Goal: Task Accomplishment & Management: Use online tool/utility

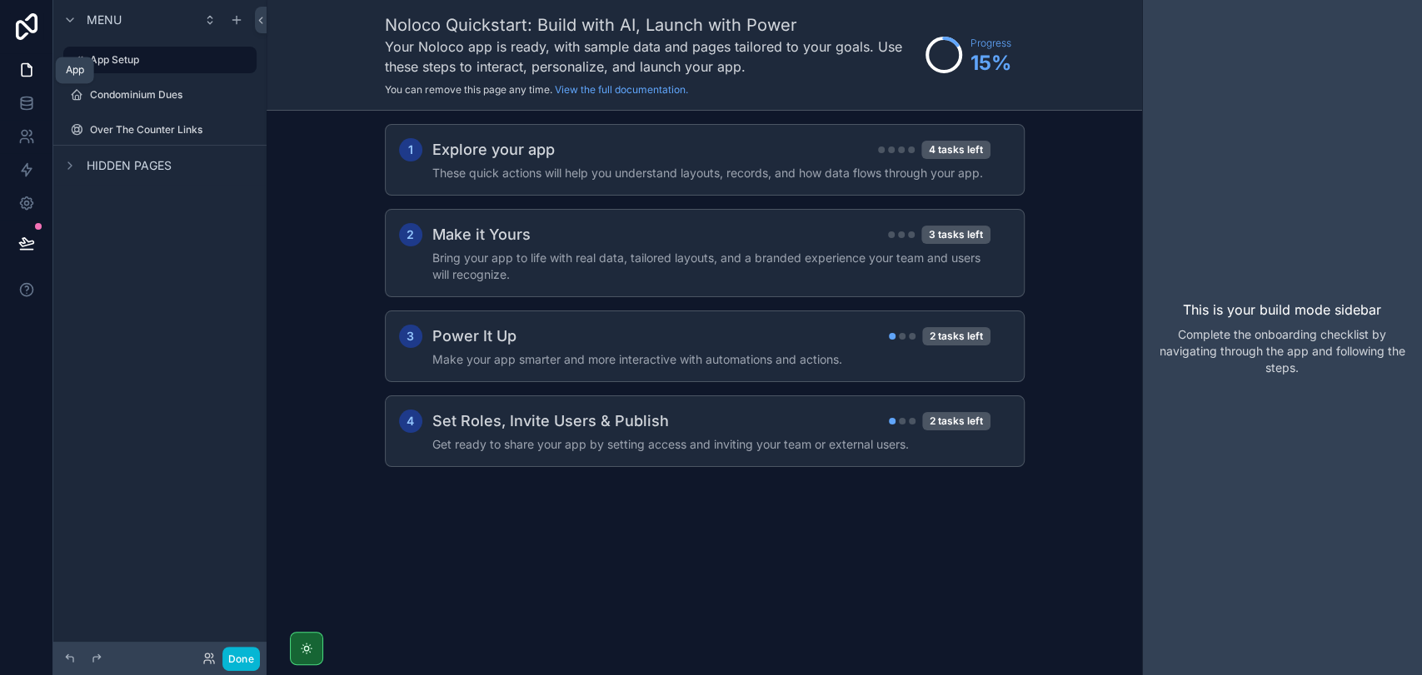
click at [33, 59] on link at bounding box center [26, 69] width 52 height 33
click at [107, 101] on label "Condominium Dues" at bounding box center [156, 94] width 133 height 13
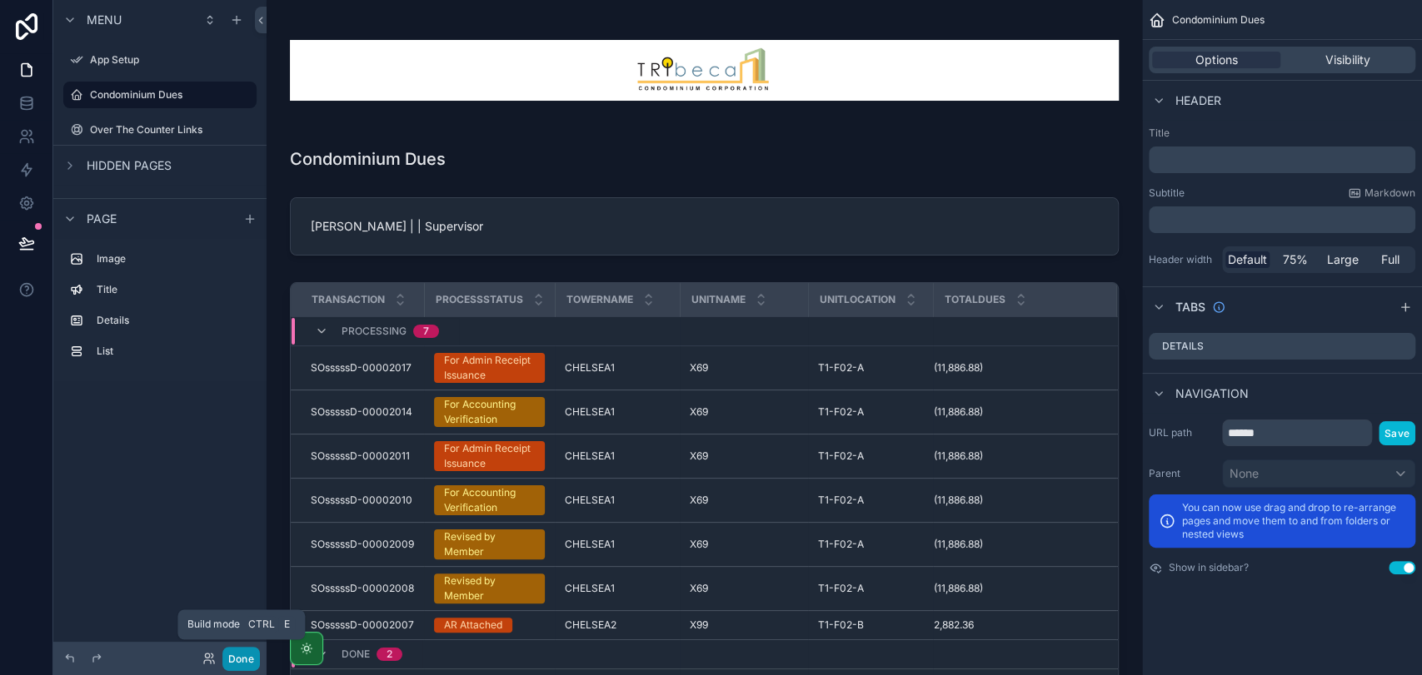
click at [238, 655] on button "Done" at bounding box center [240, 659] width 37 height 24
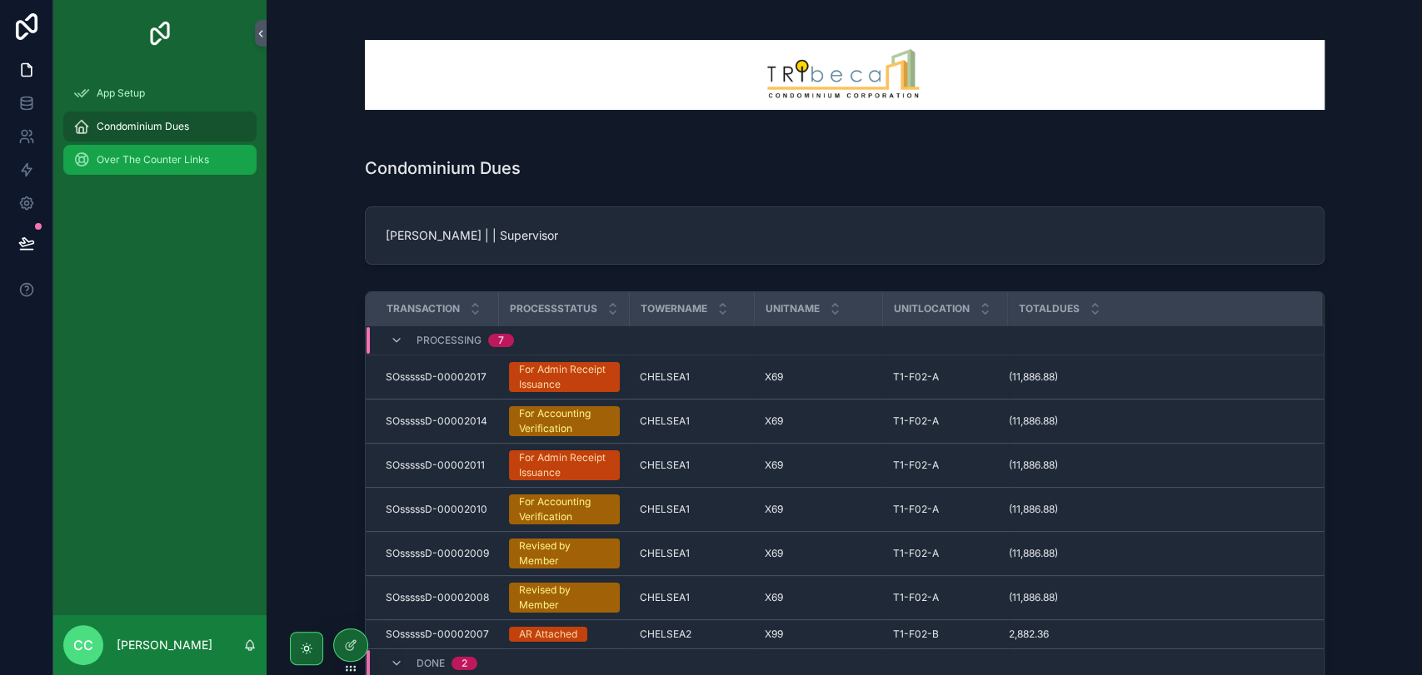
click at [186, 152] on div "Over The Counter Links" at bounding box center [159, 160] width 173 height 27
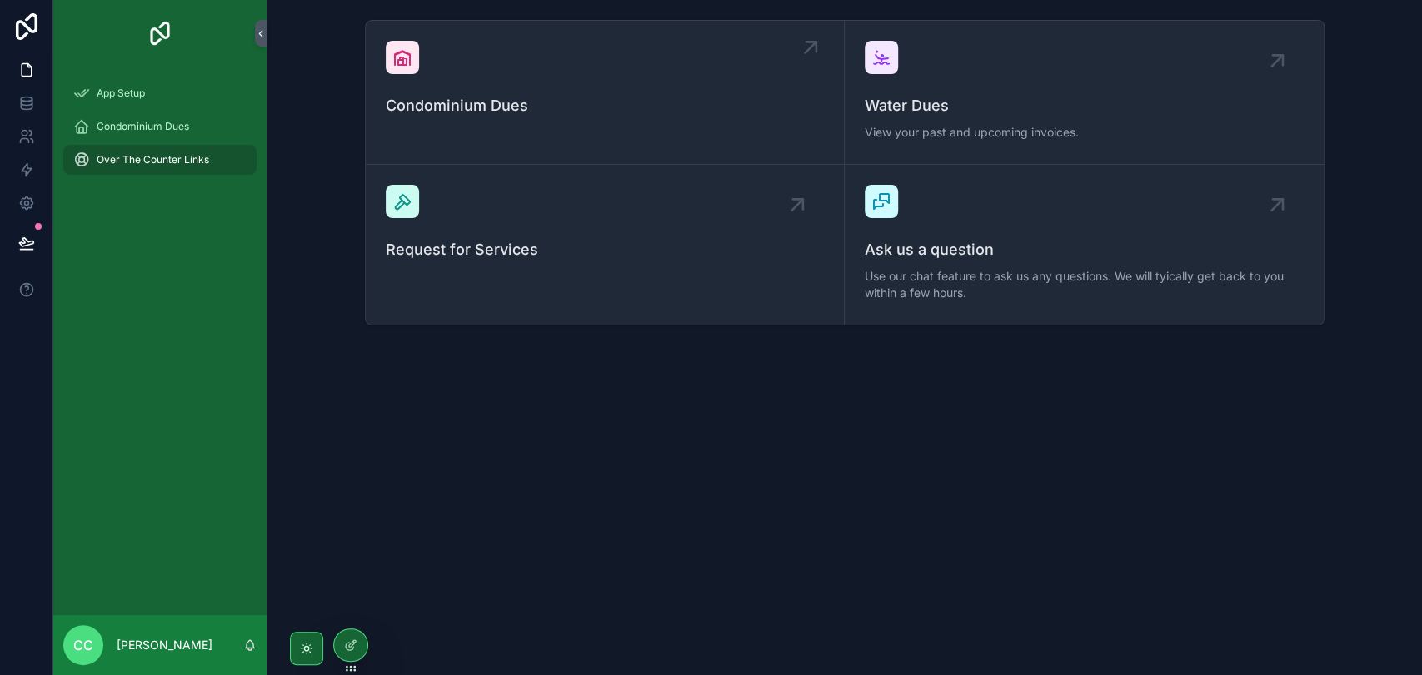
click at [413, 75] on div "Condominium Dues" at bounding box center [605, 79] width 438 height 77
click at [107, 117] on div "Condominium Dues" at bounding box center [159, 126] width 173 height 27
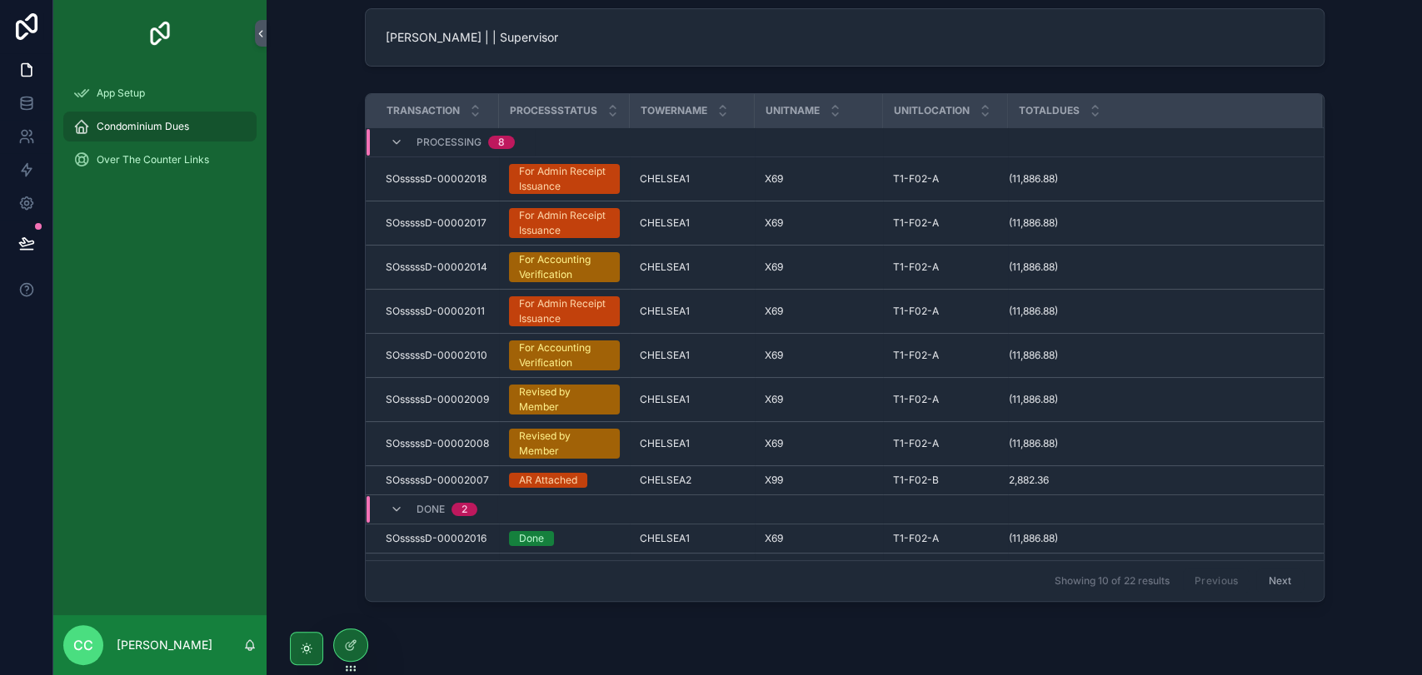
scroll to position [178, 0]
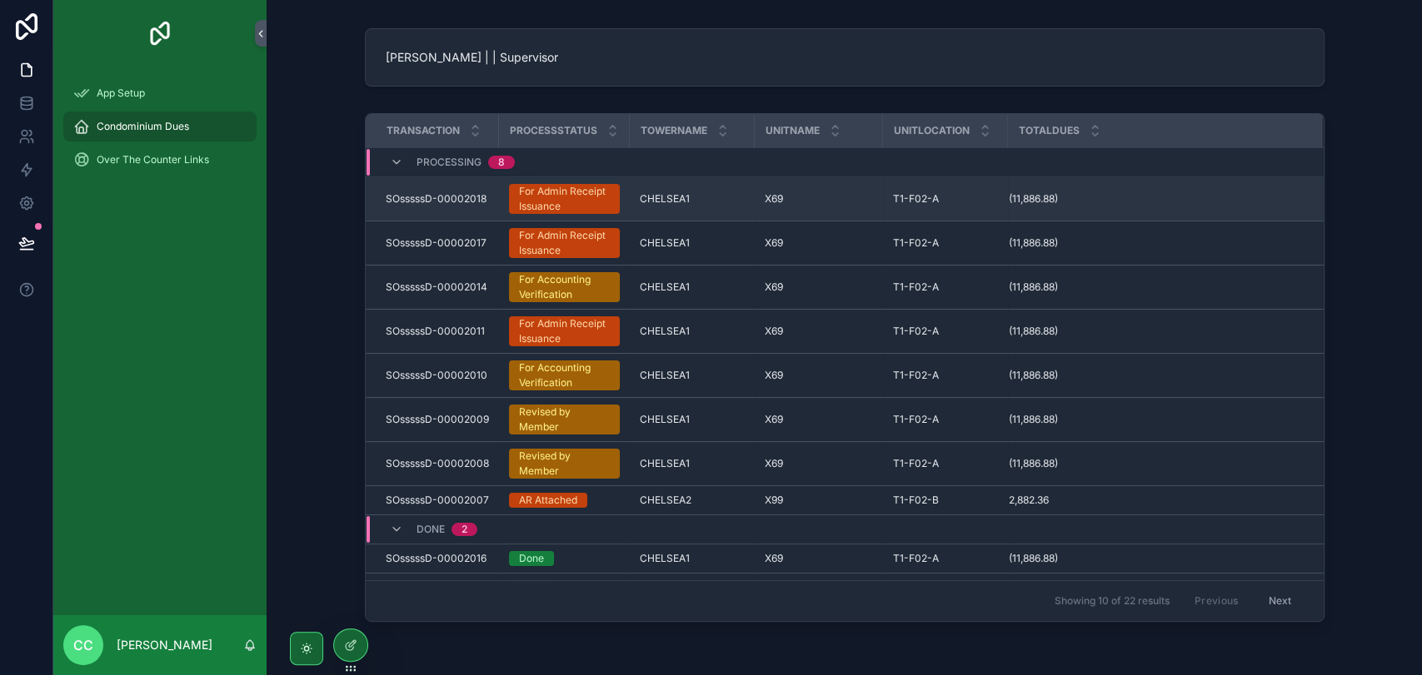
click at [686, 202] on div "CHELSEA1 CHELSEA1" at bounding box center [692, 198] width 105 height 13
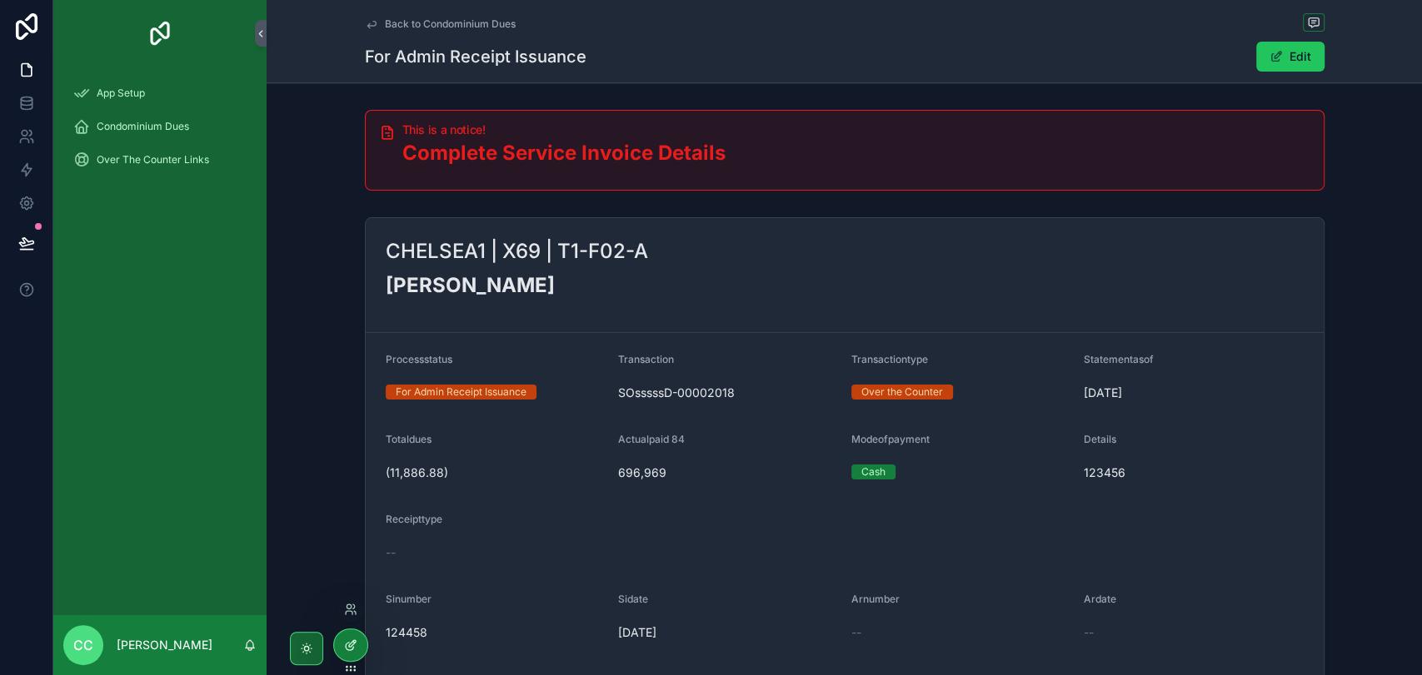
click at [345, 643] on icon at bounding box center [350, 645] width 13 height 13
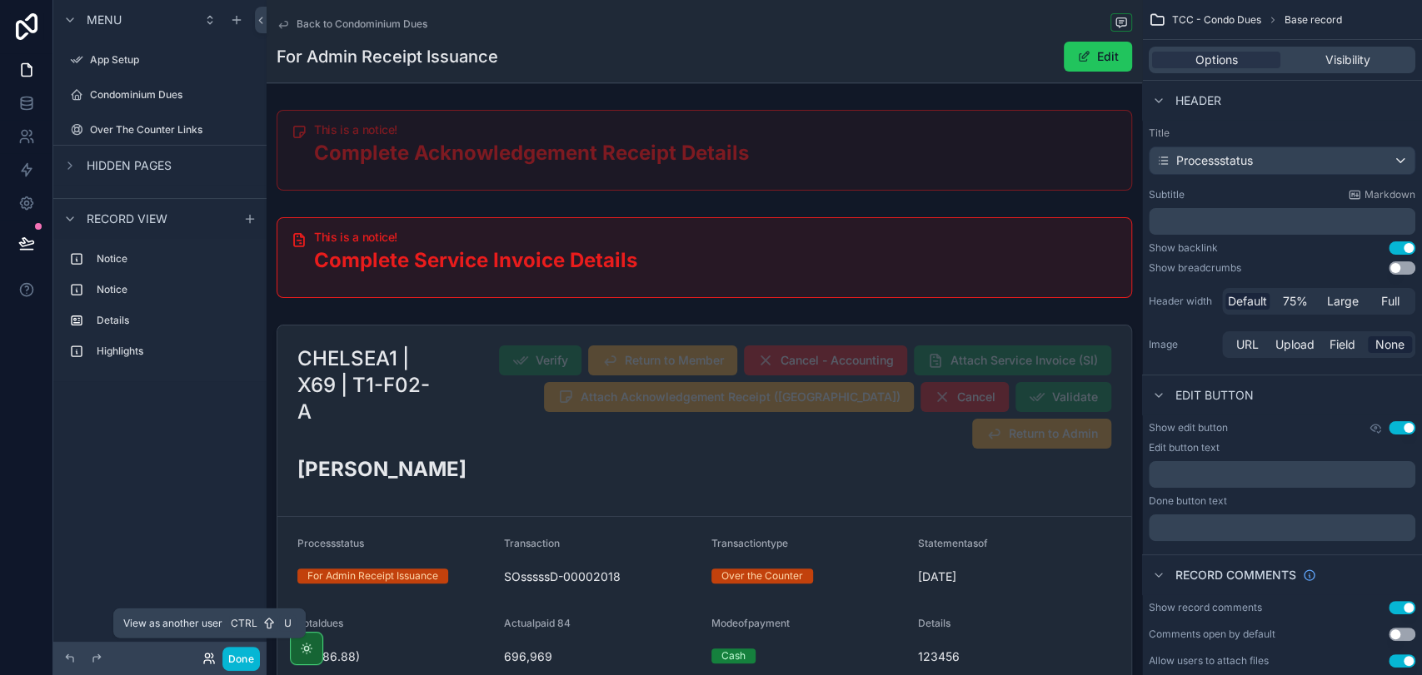
click at [213, 658] on icon at bounding box center [208, 658] width 13 height 13
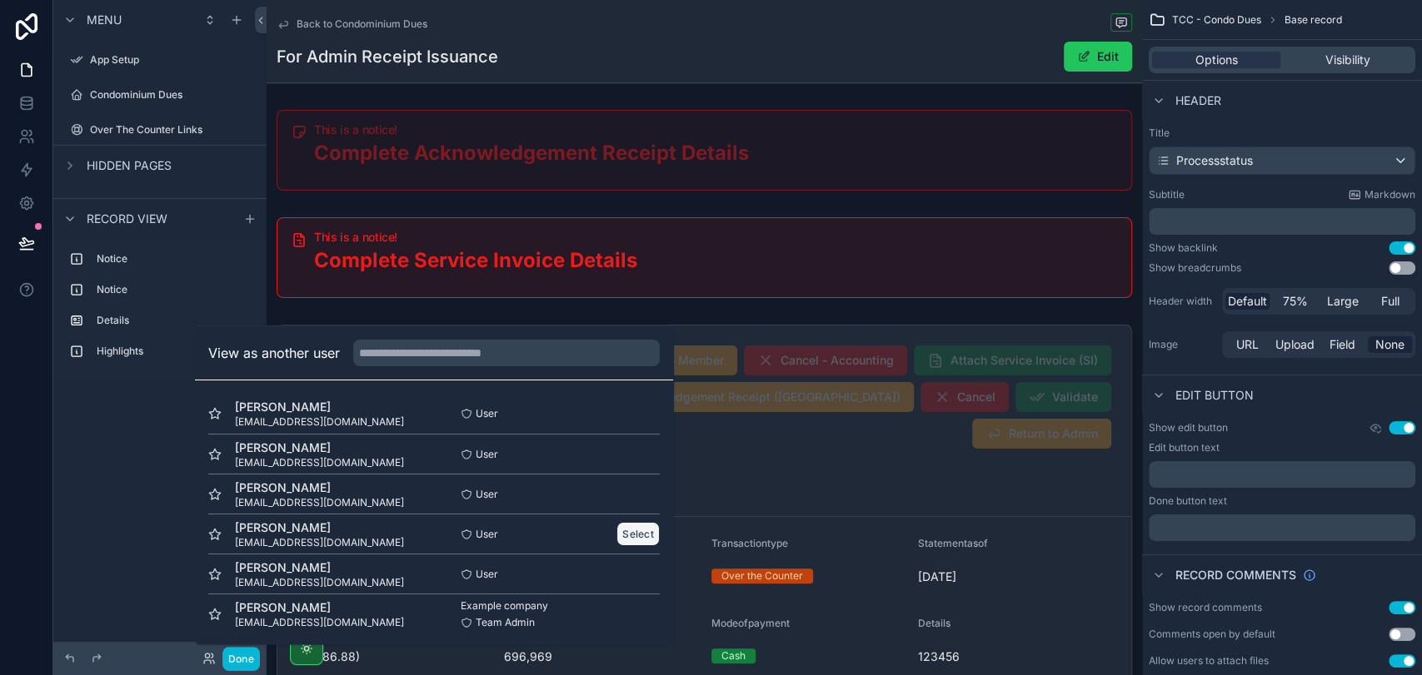
click at [635, 531] on button "Select" at bounding box center [637, 534] width 43 height 24
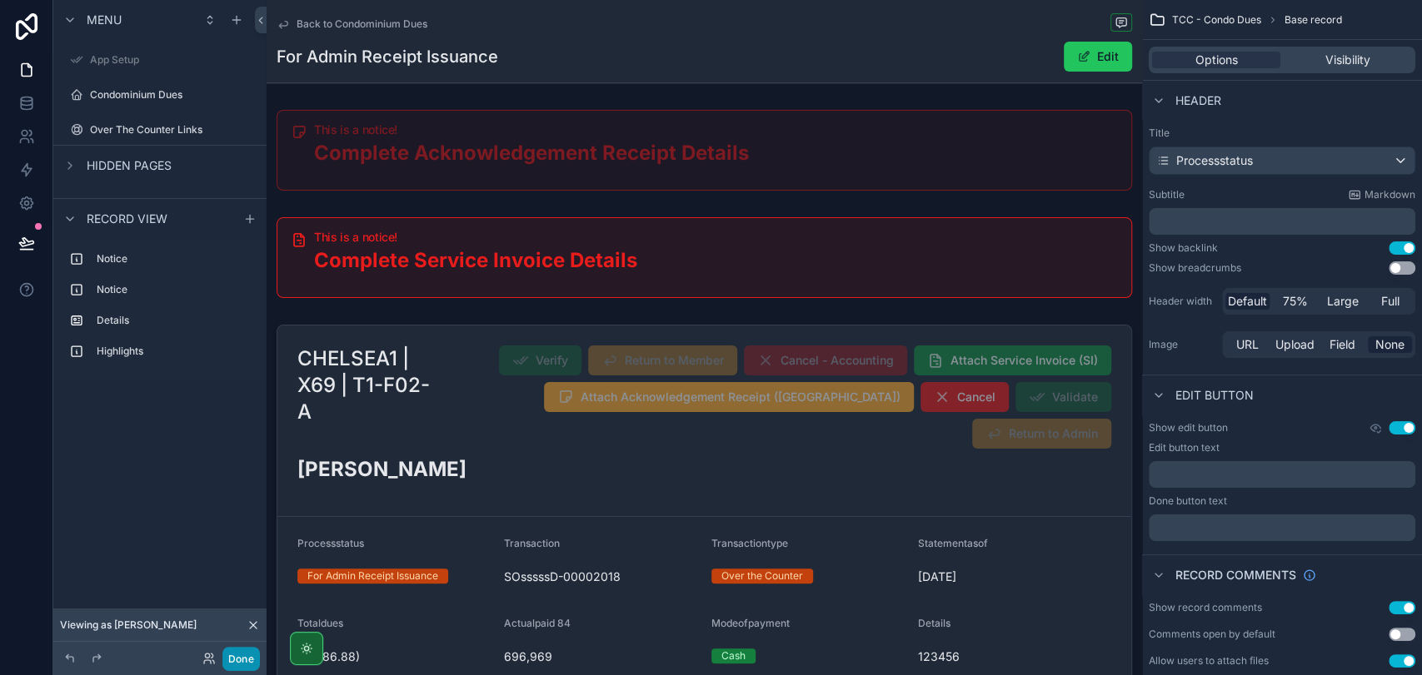
click at [243, 655] on button "Done" at bounding box center [240, 659] width 37 height 24
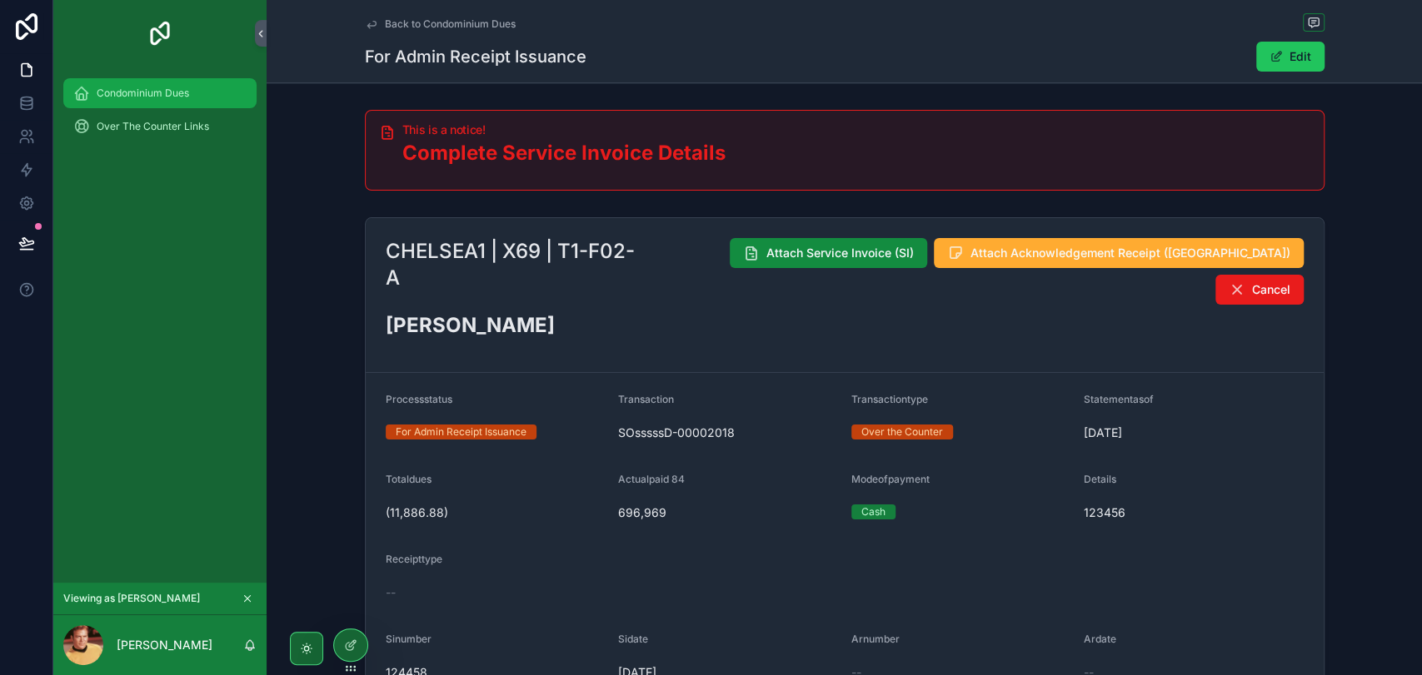
click at [130, 98] on span "Condominium Dues" at bounding box center [143, 93] width 92 height 13
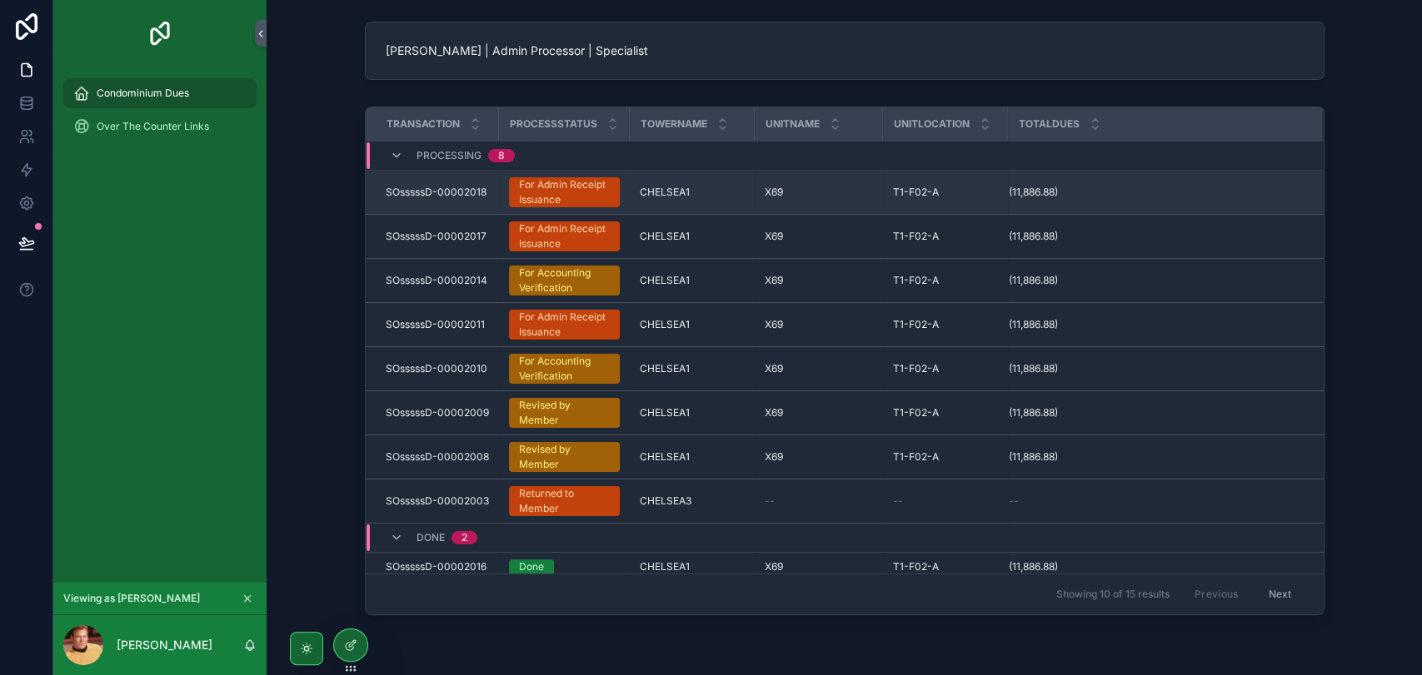
click at [509, 187] on span "For Admin Receipt Issuance" at bounding box center [564, 192] width 111 height 30
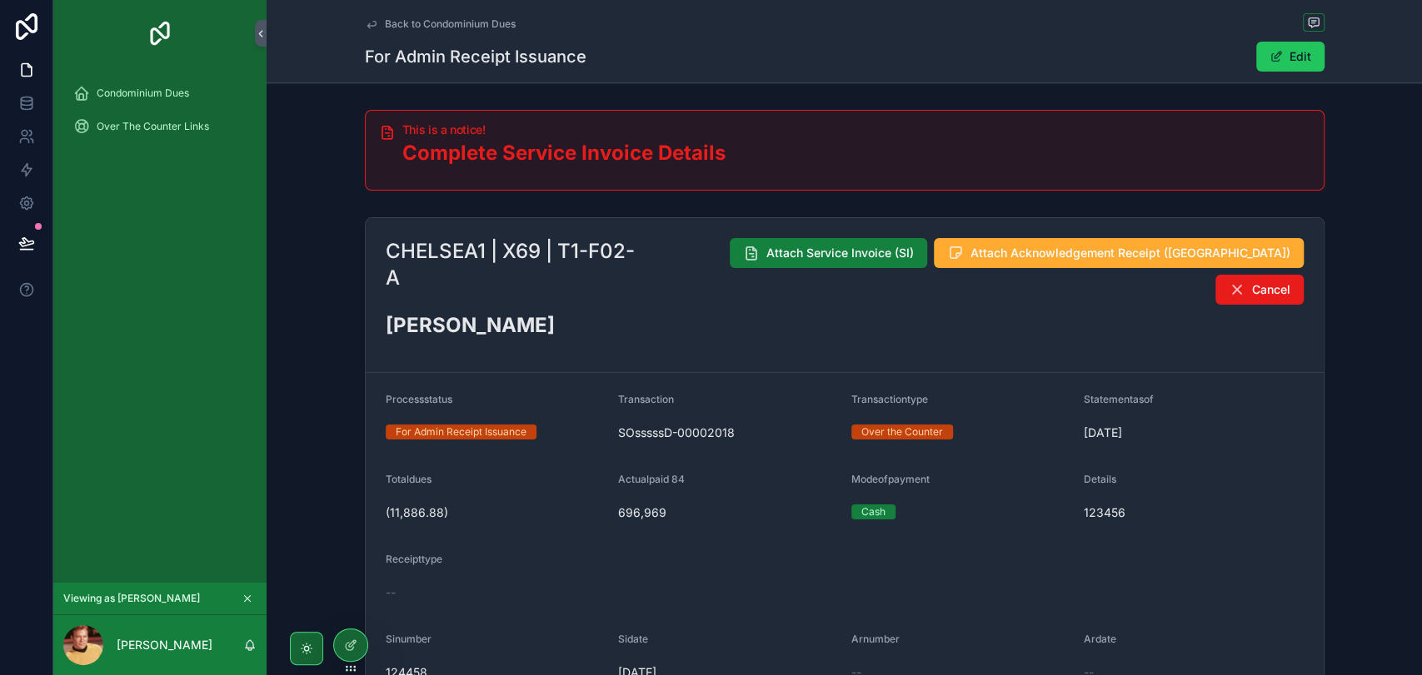
click at [811, 257] on span "Attach Service Invoice (SI)" at bounding box center [839, 253] width 147 height 17
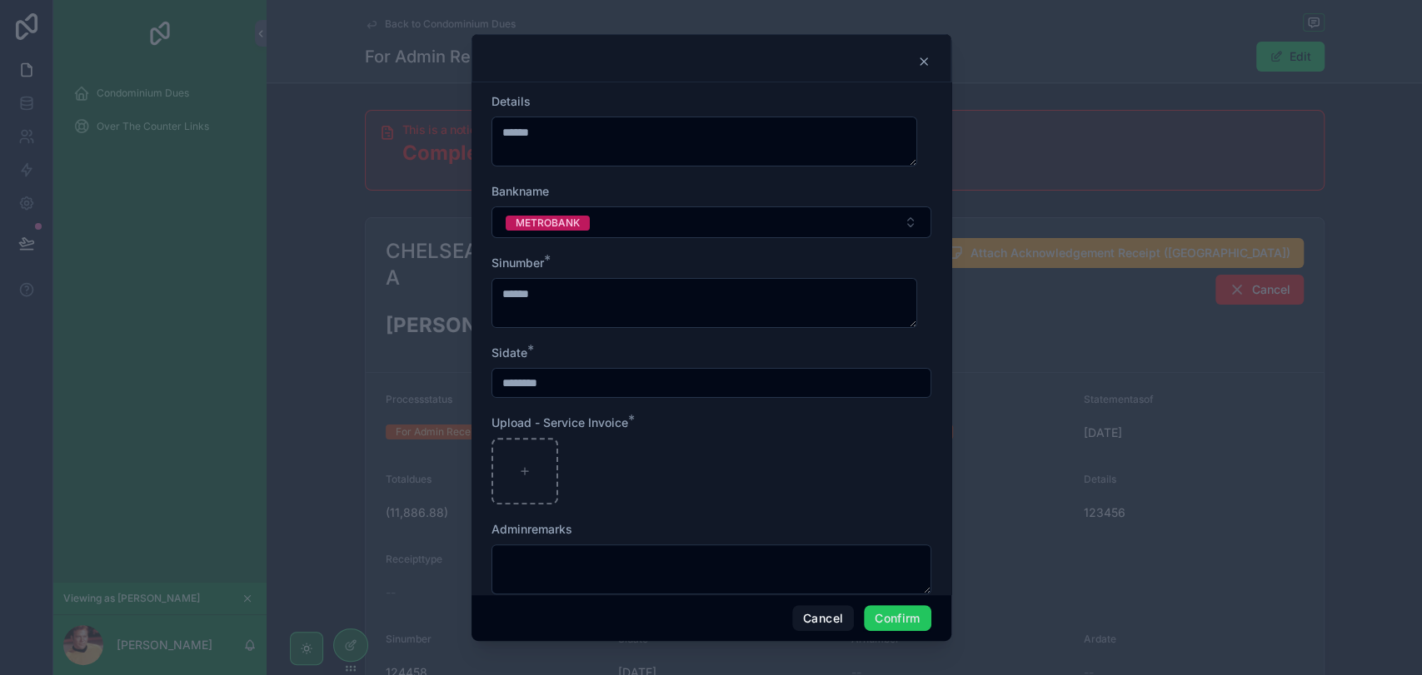
scroll to position [237, 0]
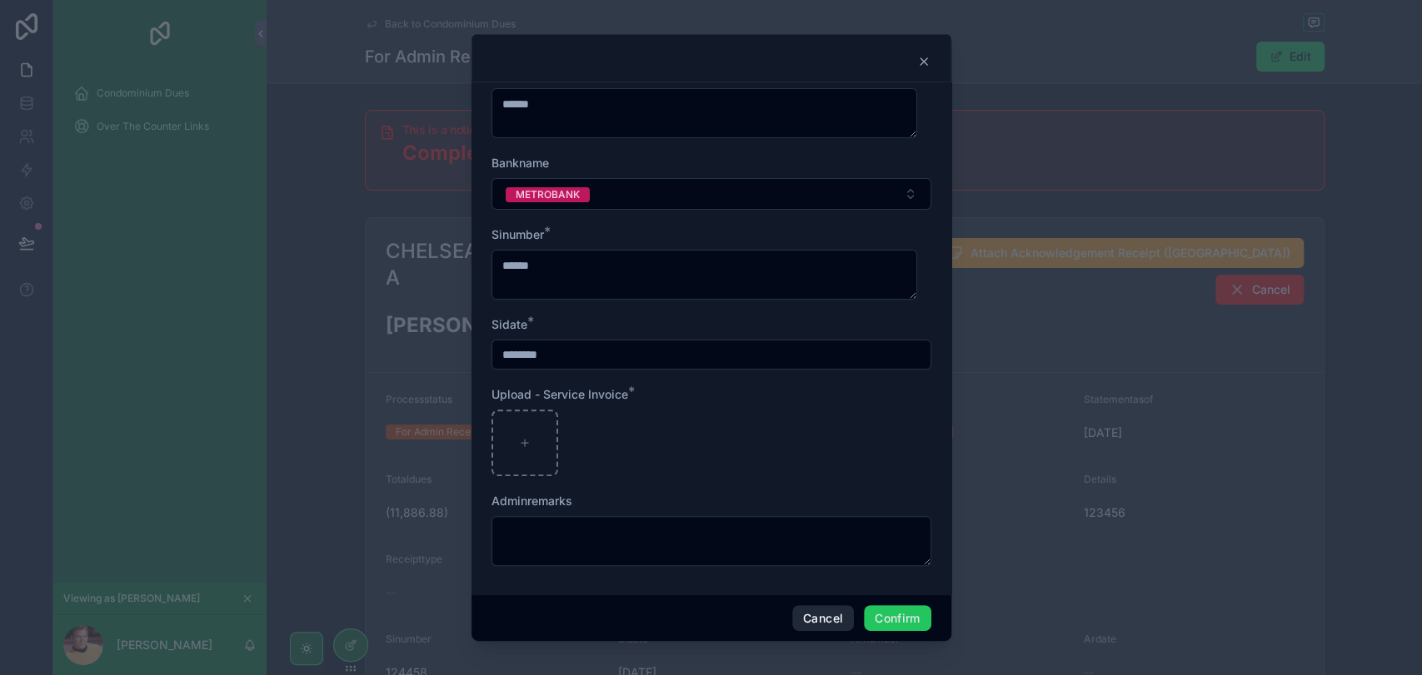
click at [803, 614] on button "Cancel" at bounding box center [823, 618] width 62 height 27
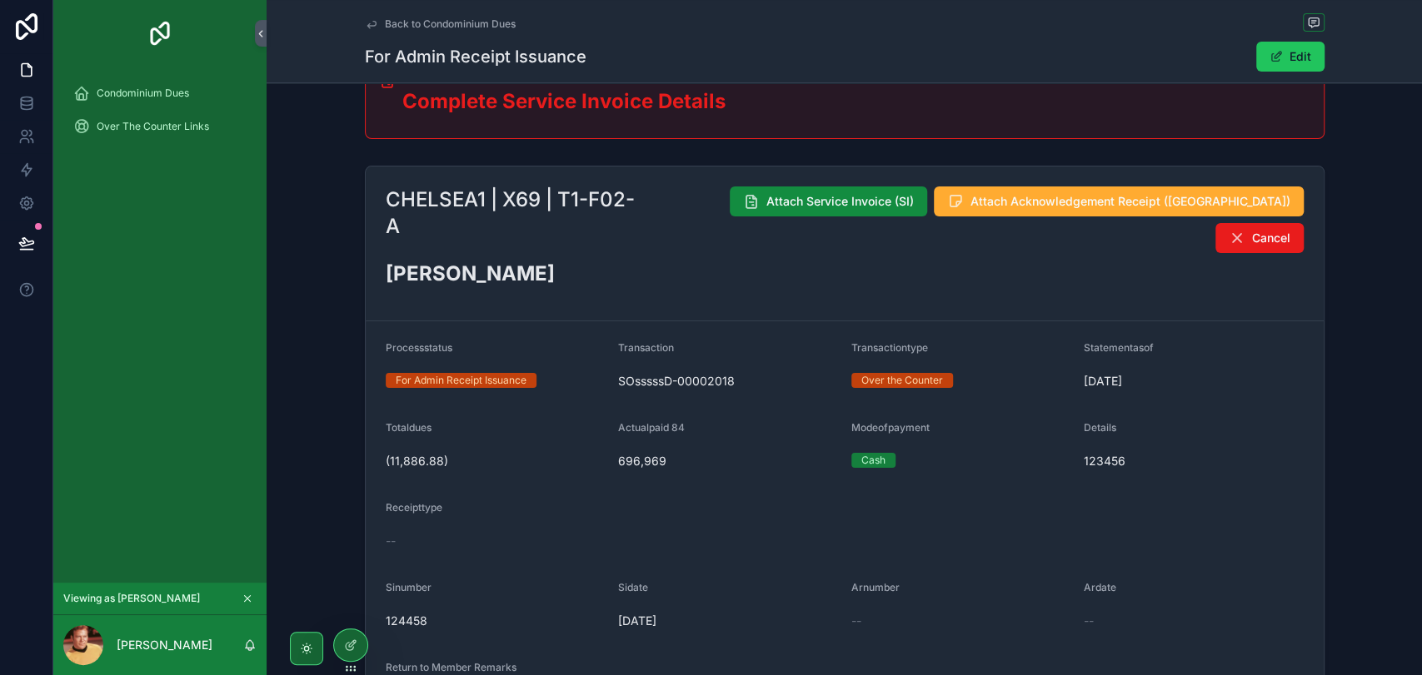
scroll to position [0, 0]
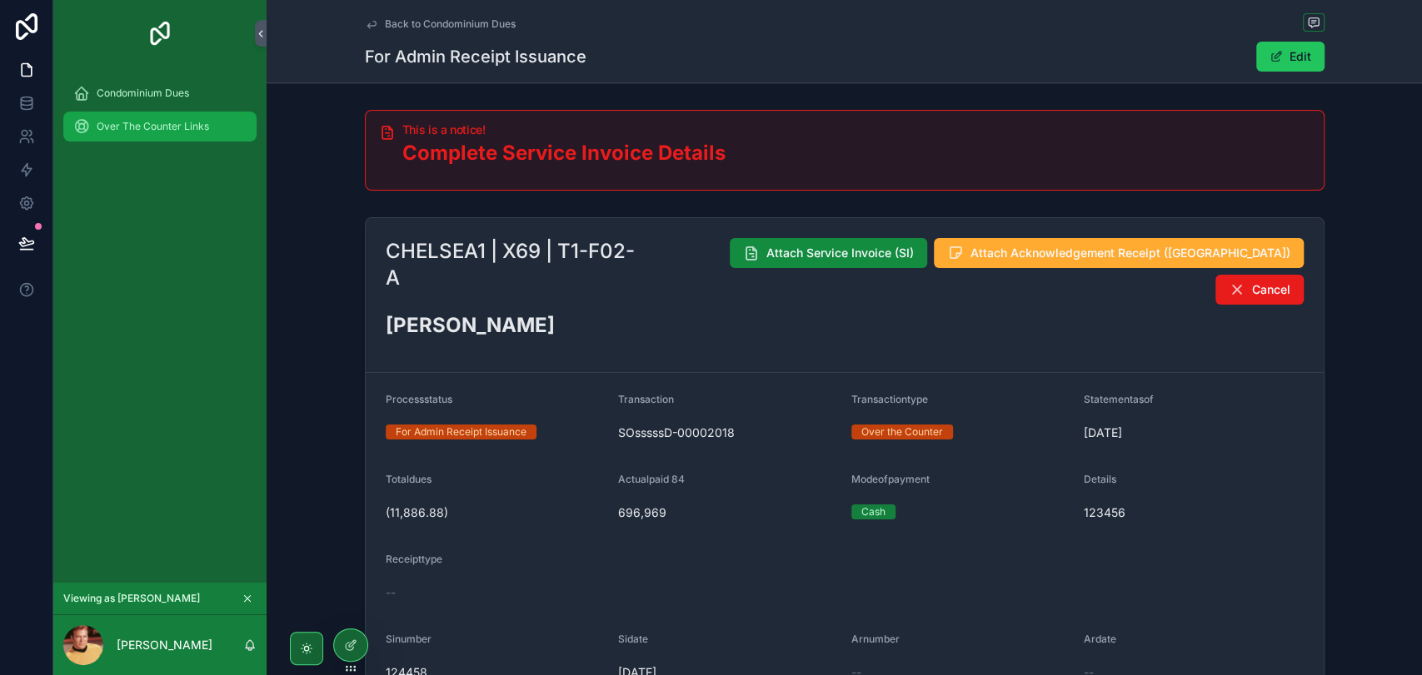
click at [133, 122] on span "Over The Counter Links" at bounding box center [153, 126] width 112 height 13
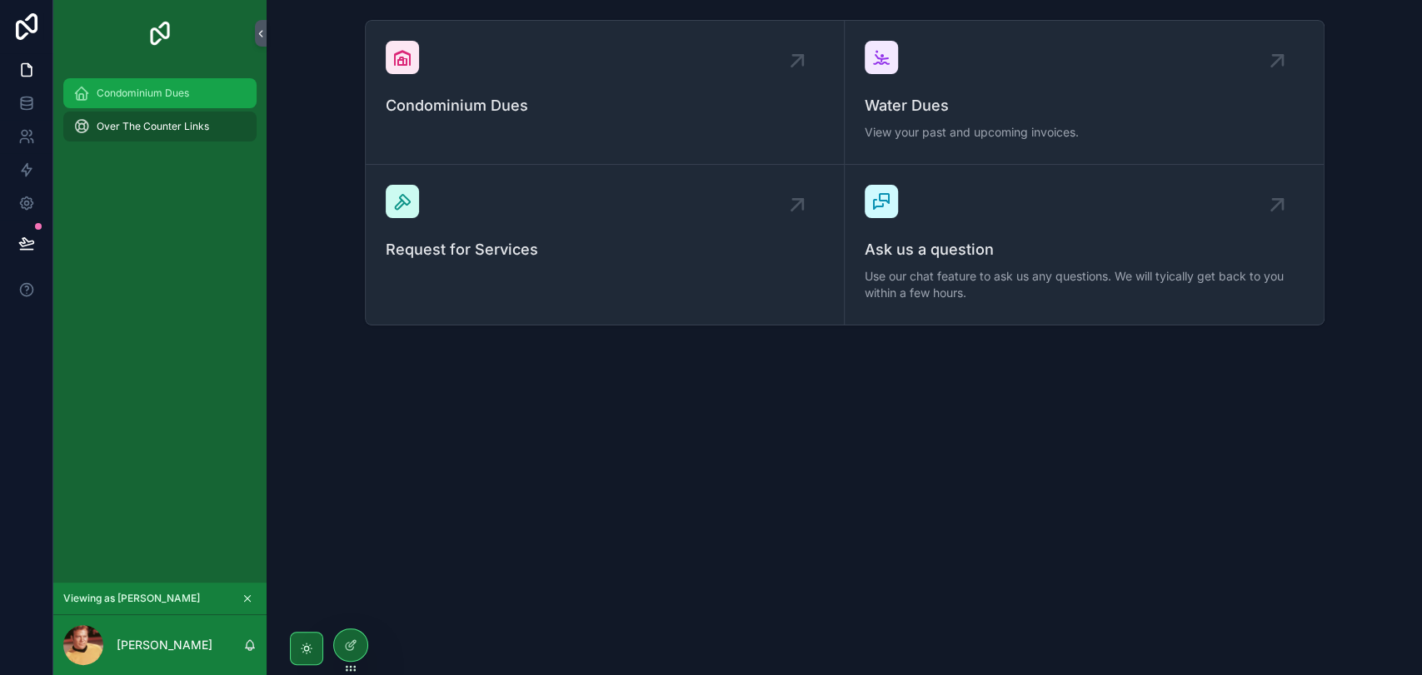
click at [173, 87] on span "Condominium Dues" at bounding box center [143, 93] width 92 height 13
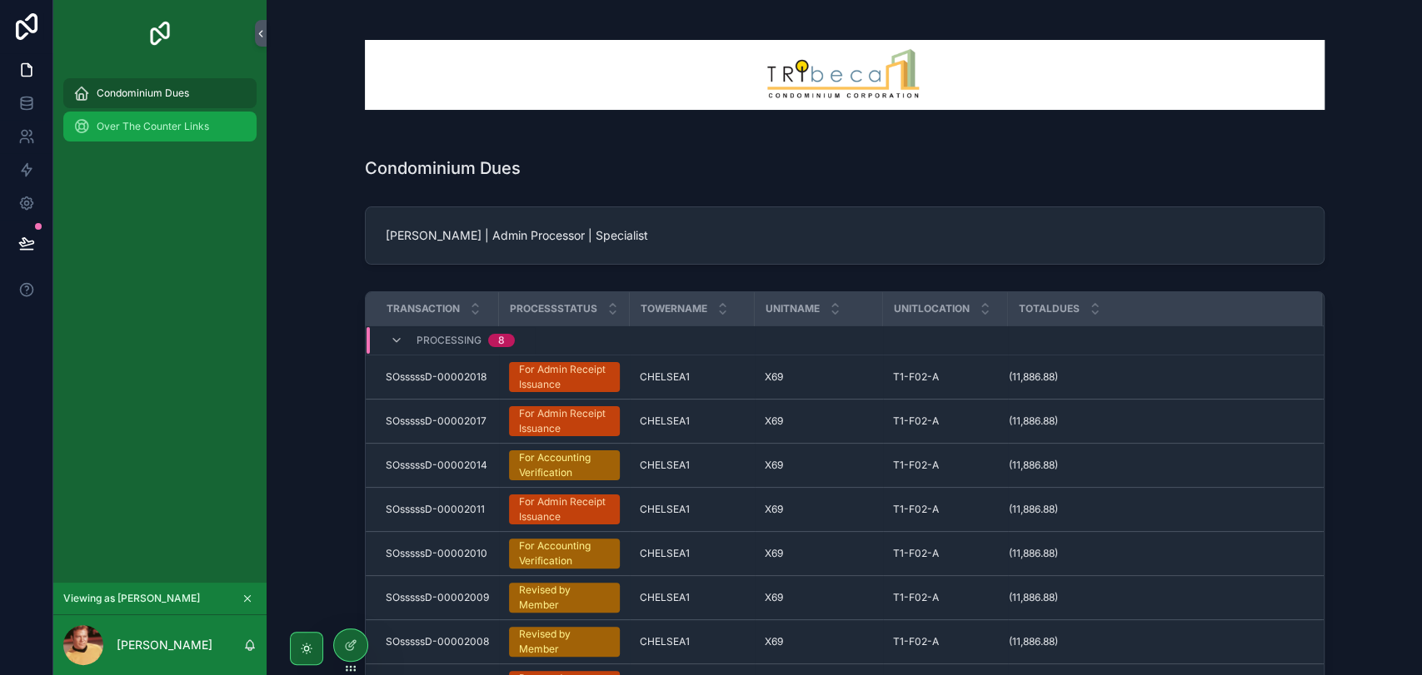
click at [179, 128] on span "Over The Counter Links" at bounding box center [153, 126] width 112 height 13
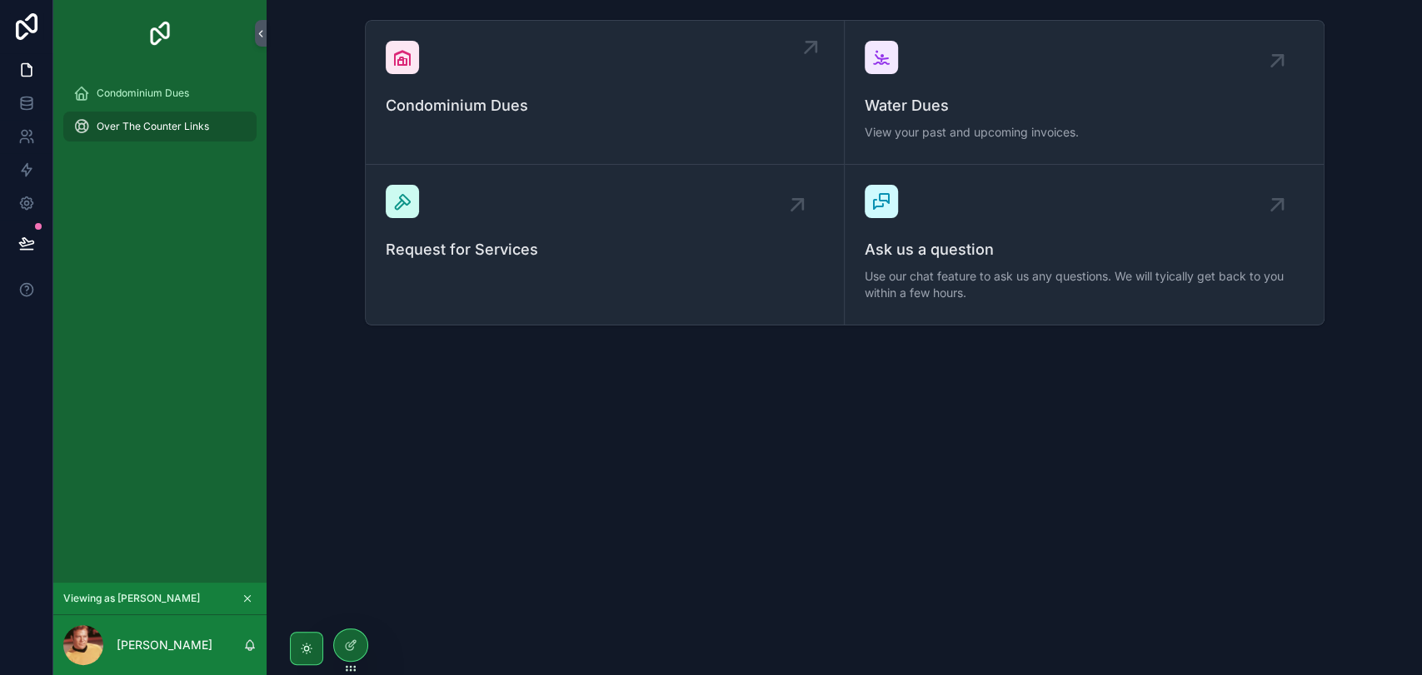
click at [444, 132] on link "Condominium Dues" at bounding box center [605, 93] width 479 height 144
